Goal: Task Accomplishment & Management: Complete application form

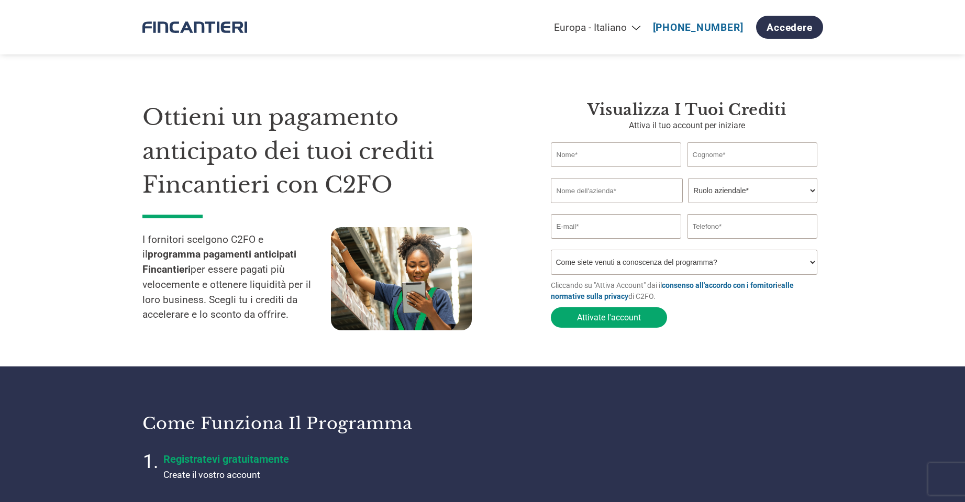
select select "it-IT"
click at [600, 161] on input "text" at bounding box center [616, 154] width 131 height 25
type input "FEDERICA"
type input "SACCO"
type input "SACCO MACCHINE ELETTRICHE SRL"
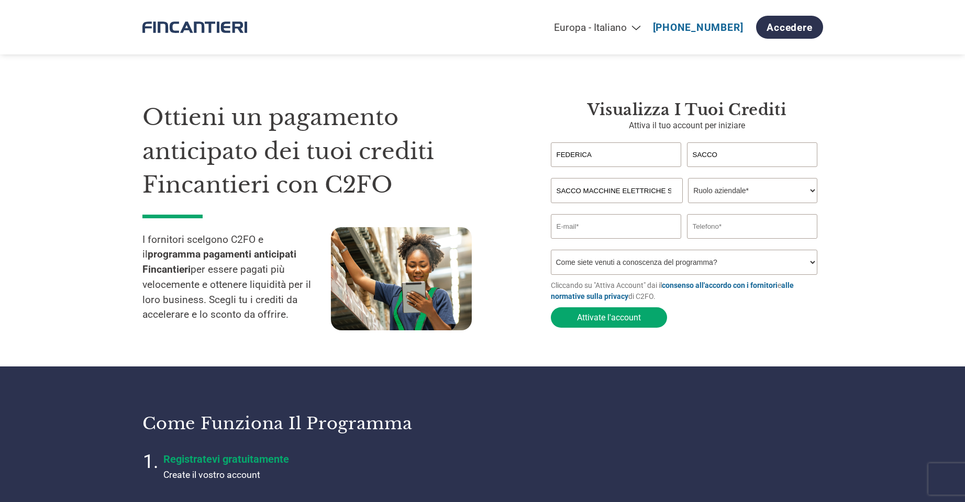
type input "[EMAIL_ADDRESS][DOMAIN_NAME]"
drag, startPoint x: 742, startPoint y: 227, endPoint x: 689, endPoint y: 230, distance: 53.0
click at [689, 230] on input "3493612232" at bounding box center [752, 226] width 131 height 25
type input "3398272907"
click at [811, 193] on select "Ruolo aziendale* CFO Controllore finanziario Gestore crediti Direttore finanzia…" at bounding box center [752, 190] width 129 height 25
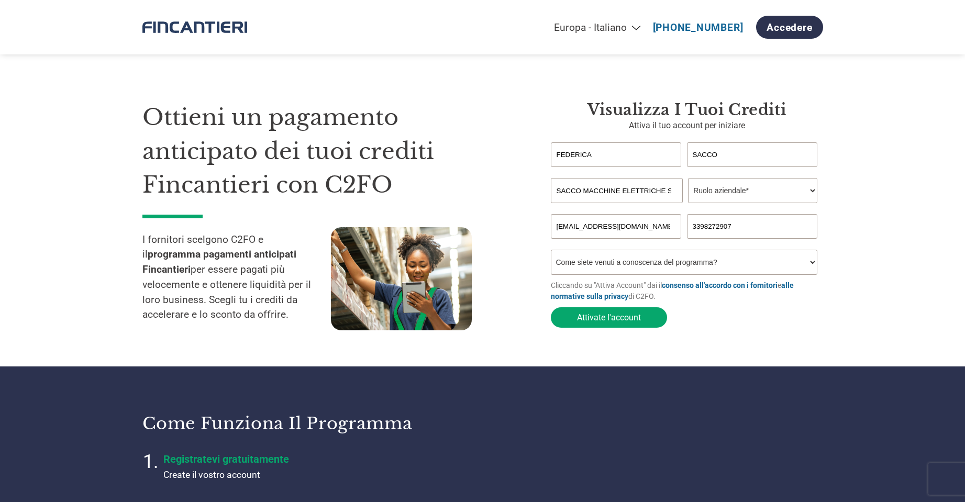
select select "CFO"
click at [688, 179] on select "Ruolo aziendale* CFO Controllore finanziario Gestore crediti Direttore finanzia…" at bounding box center [752, 190] width 129 height 25
click at [658, 263] on select "Come siete venuti a conoscenza del programma? Abbiamo ricevuto una lettera Tram…" at bounding box center [684, 262] width 267 height 25
select select "Email"
click at [551, 253] on select "Come siete venuti a conoscenza del programma? Abbiamo ricevuto una lettera Tram…" at bounding box center [684, 262] width 267 height 25
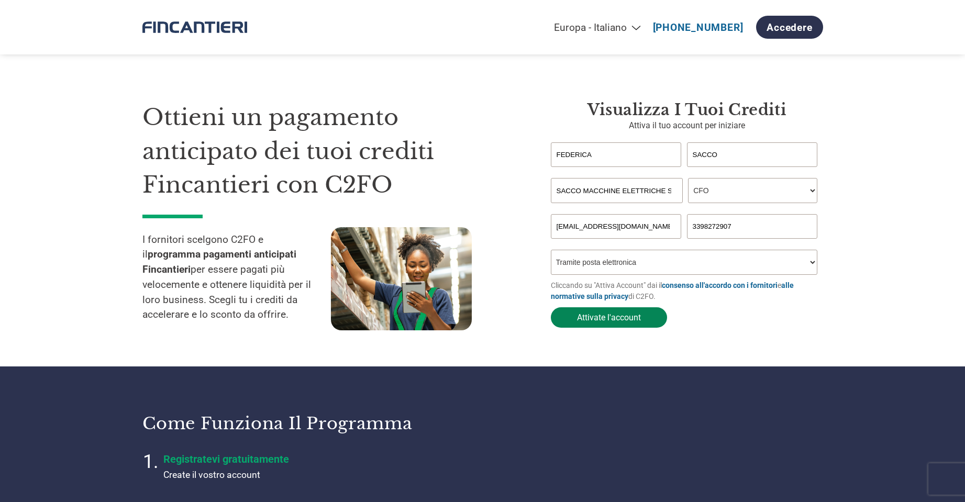
click at [620, 319] on button "Attivate l'account" at bounding box center [609, 317] width 116 height 20
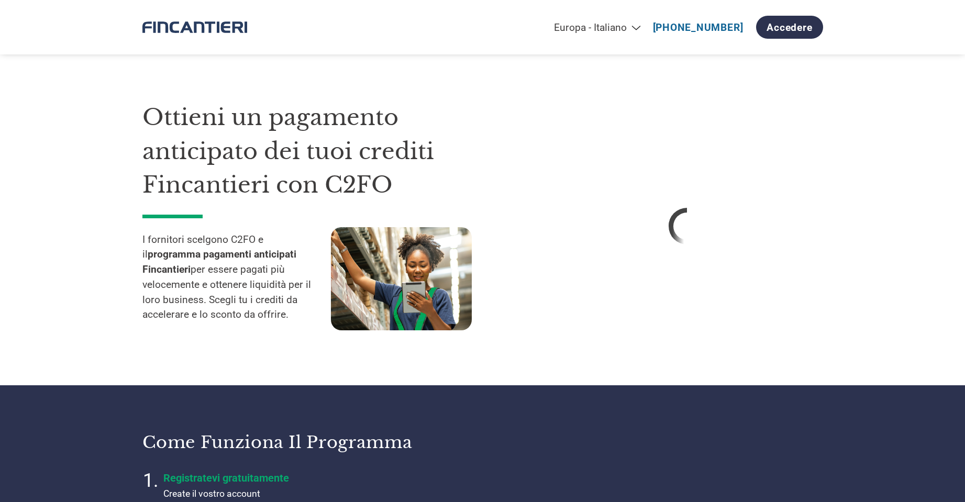
select select "it-IT"
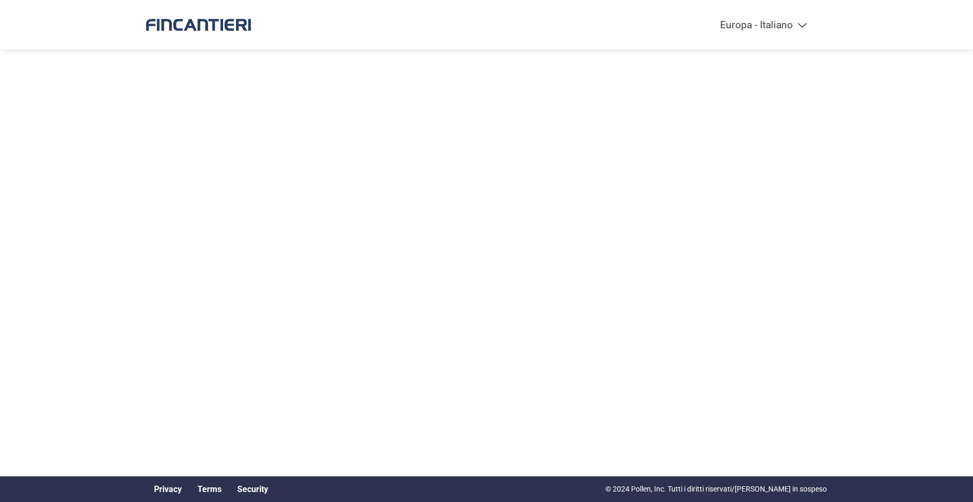
select select "it-IT"
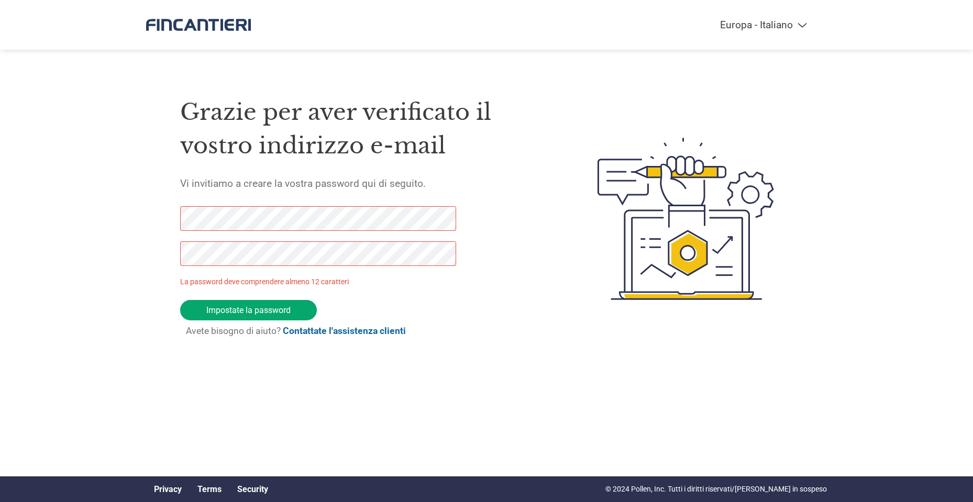
click at [170, 214] on div "Grazie per aver verificato il vostro indirizzo e-mail Vi invitiamo a creare la …" at bounding box center [486, 219] width 681 height 278
click at [160, 241] on div "Grazie per aver verificato il vostro indirizzo e-mail Vi invitiamo a creare la …" at bounding box center [486, 219] width 681 height 278
click at [240, 307] on input "Impostate la password" at bounding box center [248, 310] width 137 height 20
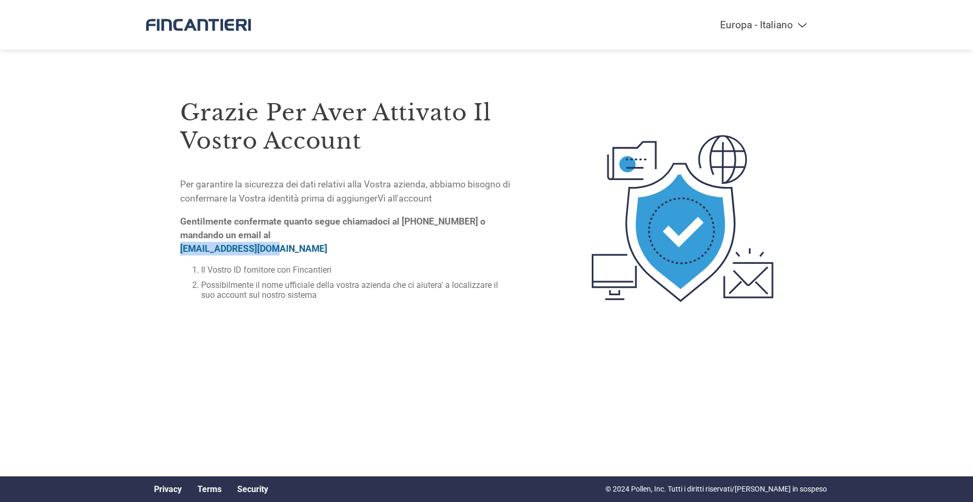
drag, startPoint x: 283, startPoint y: 248, endPoint x: 174, endPoint y: 247, distance: 108.4
click at [174, 247] on div "Grazie per aver attivato il vostro account Per garantire la sicurezza dei dati …" at bounding box center [486, 218] width 681 height 285
copy link "support-uk@c2fo.com"
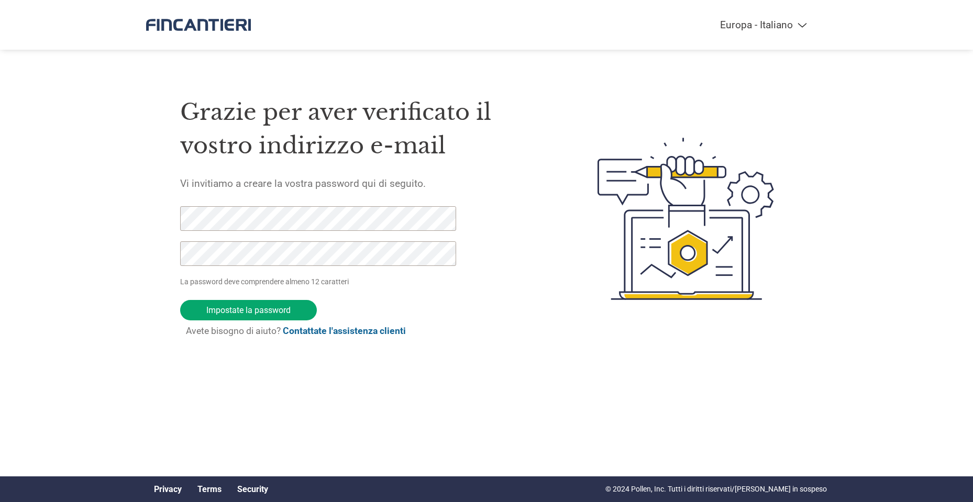
select select "it-IT"
click at [266, 310] on input "Impostate la password" at bounding box center [248, 310] width 137 height 20
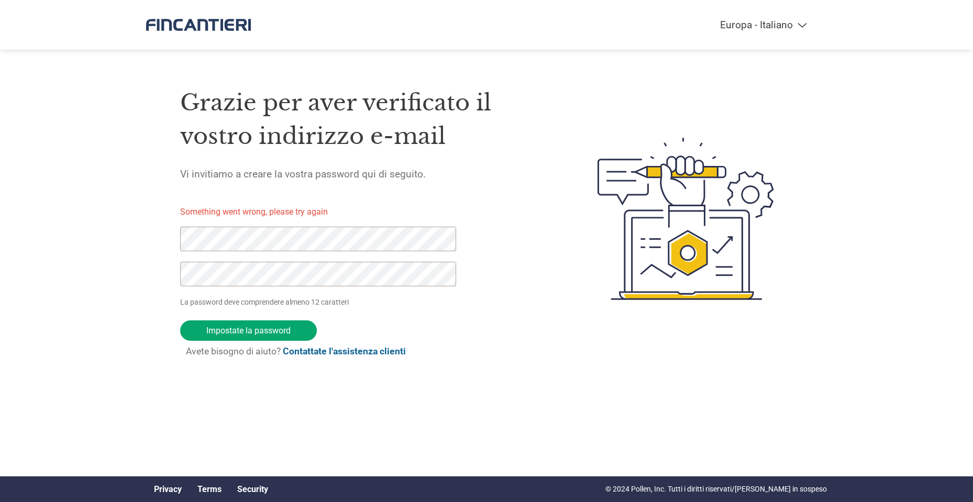
click at [161, 231] on div "Grazie per aver verificato il vostro indirizzo e-mail Vi invitiamo a creare la …" at bounding box center [486, 219] width 681 height 296
click at [137, 280] on div "Americas - English Américas - Español Américas - Português Amériques - Français…" at bounding box center [486, 177] width 973 height 354
click at [238, 330] on input "Impostate la password" at bounding box center [248, 331] width 137 height 20
